Goal: Transaction & Acquisition: Purchase product/service

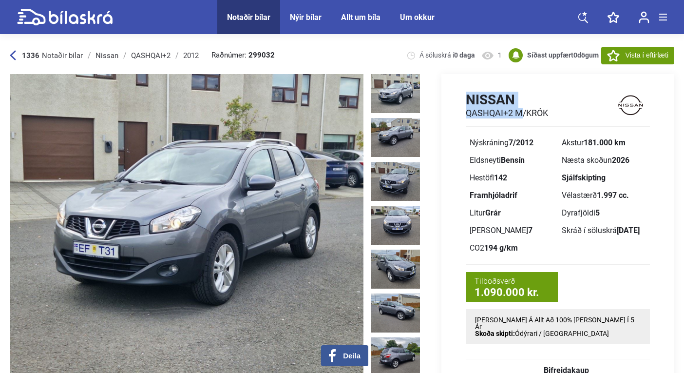
click at [247, 20] on div "Notaðir bílar" at bounding box center [248, 17] width 43 height 9
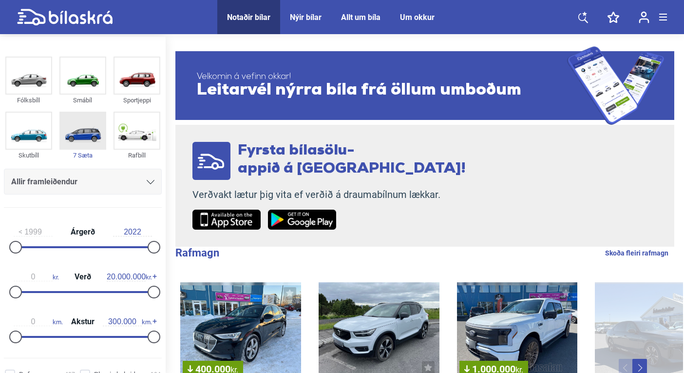
click at [72, 142] on img at bounding box center [82, 131] width 45 height 36
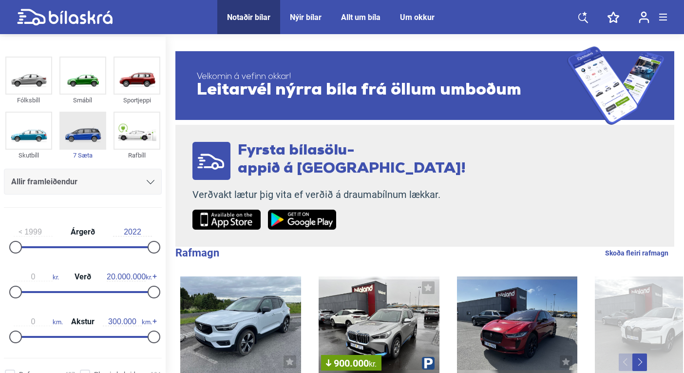
click at [77, 141] on img at bounding box center [82, 131] width 45 height 36
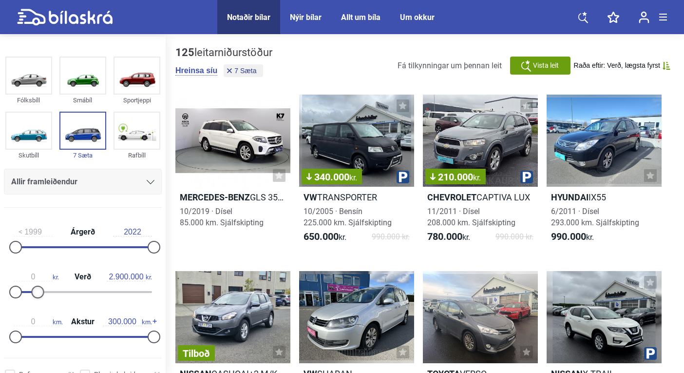
type input "2.800.000"
drag, startPoint x: 149, startPoint y: 301, endPoint x: 33, endPoint y: 298, distance: 116.0
click at [33, 298] on div at bounding box center [35, 292] width 13 height 13
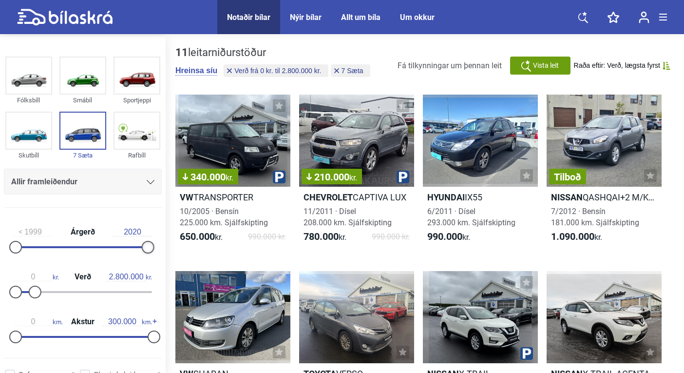
type input "2019"
drag, startPoint x: 148, startPoint y: 251, endPoint x: 132, endPoint y: 251, distance: 16.1
click at [142, 251] on div at bounding box center [148, 247] width 13 height 13
